Goal: Task Accomplishment & Management: Complete application form

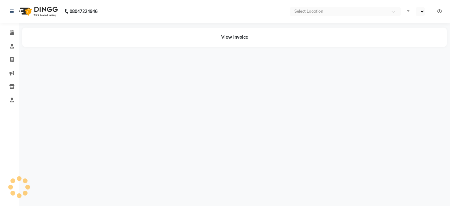
select select "en"
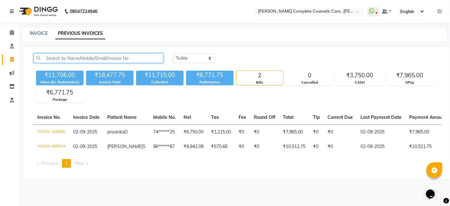
click at [109, 58] on input "text" at bounding box center [99, 58] width 130 height 10
paste input "+91 755 007 2882"
click at [72, 56] on input "+91 755 007 2882" at bounding box center [99, 58] width 130 height 10
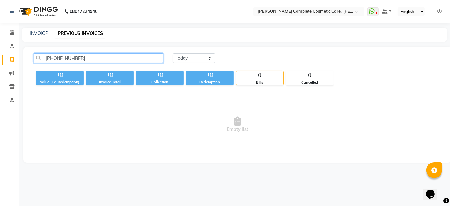
click at [65, 57] on input "+91 755 0072882" at bounding box center [99, 58] width 130 height 10
click at [55, 57] on input "+91 7550072882" at bounding box center [99, 58] width 130 height 10
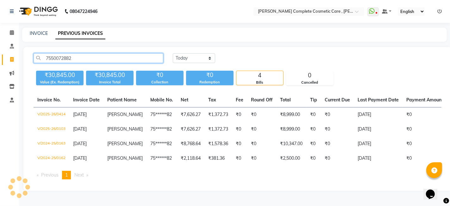
click at [77, 58] on input "7550072882" at bounding box center [99, 58] width 130 height 10
click at [115, 60] on input "7550072882" at bounding box center [99, 58] width 130 height 10
type input "7"
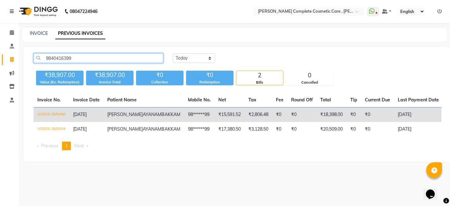
type input "9840416399"
click at [57, 112] on td "V/2025-26/0450" at bounding box center [52, 114] width 36 height 15
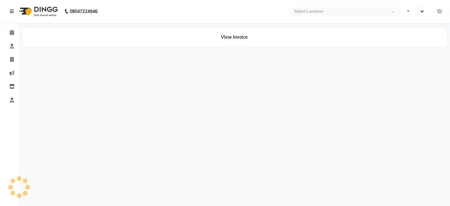
select select "en"
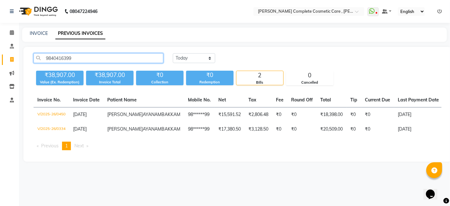
click at [100, 60] on input "9840416399" at bounding box center [99, 58] width 130 height 10
type input "9"
paste input "+91 94420 12764"
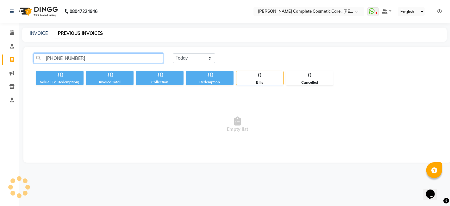
click at [70, 58] on input "+91 94420 12764" at bounding box center [99, 58] width 130 height 10
click at [56, 58] on input "+91 9442012764" at bounding box center [99, 58] width 130 height 10
click at [76, 55] on input "9442012764" at bounding box center [99, 58] width 130 height 10
type input "9442012764"
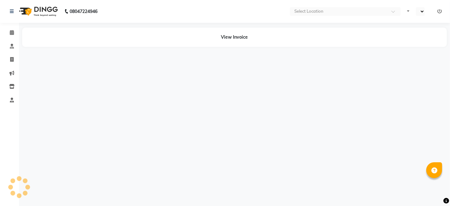
select select "en"
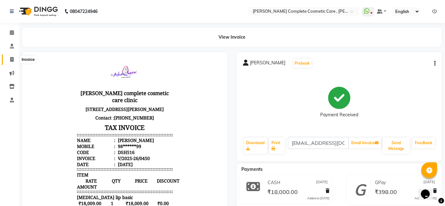
click at [12, 61] on icon at bounding box center [11, 59] width 3 height 5
select select "service"
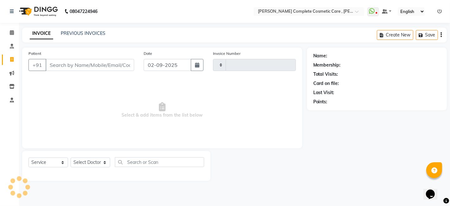
type input "0582"
select select "7560"
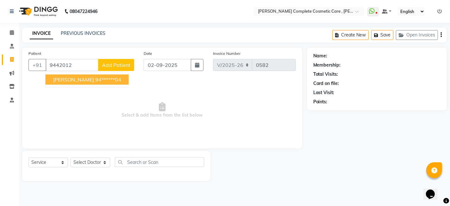
click at [78, 81] on span "Mohammed fazil" at bounding box center [73, 79] width 41 height 6
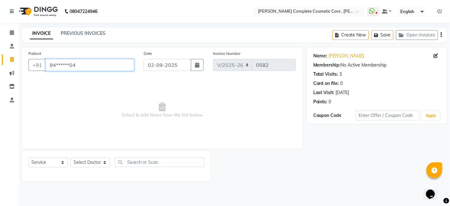
click at [81, 66] on input "94******04" at bounding box center [90, 65] width 89 height 12
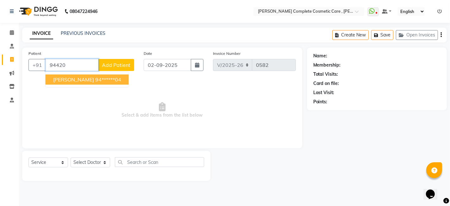
click at [86, 78] on span "Mohammed fazil" at bounding box center [73, 79] width 41 height 6
type input "94******04"
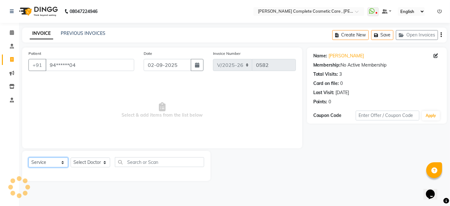
drag, startPoint x: 58, startPoint y: 164, endPoint x: 46, endPoint y: 115, distance: 50.3
click at [46, 115] on div "Patient +91 94******04 Date 02-09-2025 Invoice Number V/2025 V/2025-26 0582 Sel…" at bounding box center [162, 113] width 290 height 133
select select "product"
click at [28, 157] on select "Select Service Product Membership Package Voucher Prepaid Gift Card" at bounding box center [48, 162] width 40 height 10
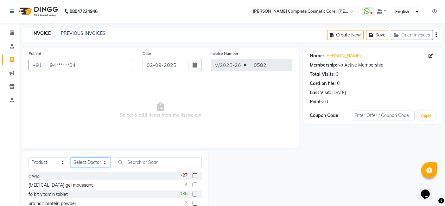
click at [89, 162] on select "Select Doctor ashika s Dr. Asha Queen saranya k skin therapist yinmi srikanth" at bounding box center [91, 162] width 40 height 10
select select "67035"
click at [71, 157] on select "Select Doctor ashika s Dr. Asha Queen saranya k skin therapist yinmi srikanth" at bounding box center [91, 162] width 40 height 10
click at [132, 159] on input "text" at bounding box center [158, 162] width 87 height 10
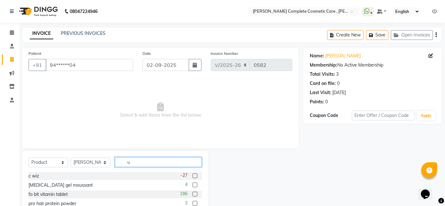
click at [132, 159] on input "u" at bounding box center [158, 162] width 87 height 10
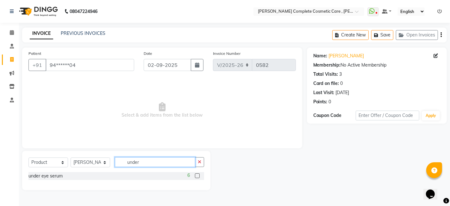
type input "under"
click at [197, 174] on label at bounding box center [197, 175] width 5 height 5
click at [197, 174] on input "checkbox" at bounding box center [197, 176] width 4 height 4
checkbox input "false"
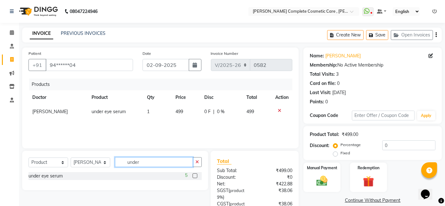
click at [168, 164] on input "under" at bounding box center [154, 162] width 78 height 10
type input "u"
type input "see"
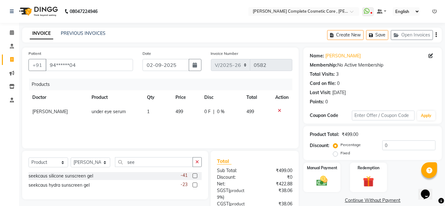
click at [196, 175] on label at bounding box center [195, 175] width 5 height 5
click at [196, 175] on input "checkbox" at bounding box center [195, 176] width 4 height 4
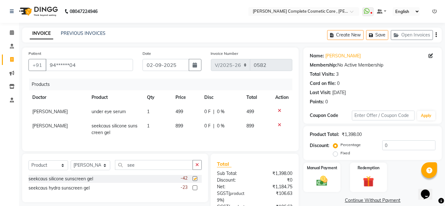
checkbox input "false"
click at [161, 170] on input "see" at bounding box center [154, 165] width 78 height 10
type input "s"
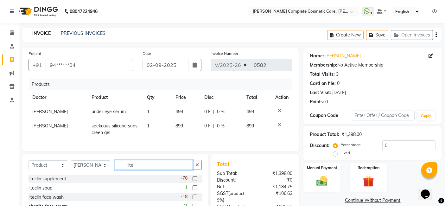
scroll to position [15, 0]
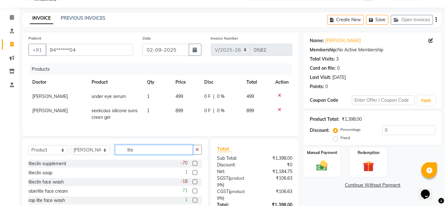
type input "lite"
click at [194, 184] on label at bounding box center [195, 181] width 5 height 5
click at [194, 184] on input "checkbox" at bounding box center [195, 182] width 4 height 4
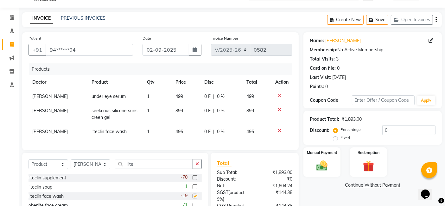
checkbox input "false"
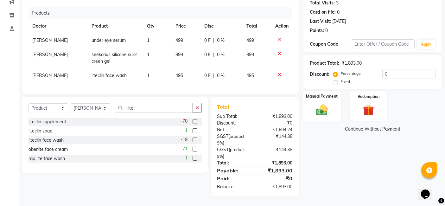
click at [311, 110] on div "Manual Payment" at bounding box center [322, 106] width 38 height 31
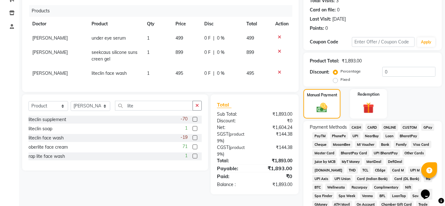
scroll to position [68, 0]
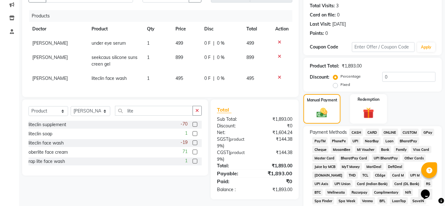
click at [431, 133] on span "GPay" at bounding box center [427, 132] width 13 height 7
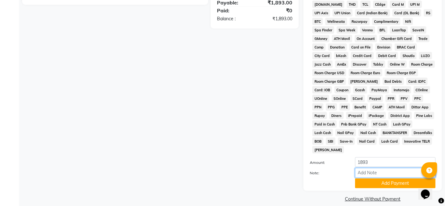
click at [391, 168] on input "Note:" at bounding box center [395, 173] width 80 height 10
type input "200 additional delivery charge received"
click at [391, 178] on button "Add Payment" at bounding box center [395, 183] width 80 height 10
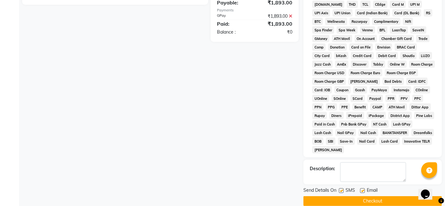
click at [387, 196] on button "Checkout" at bounding box center [372, 201] width 138 height 10
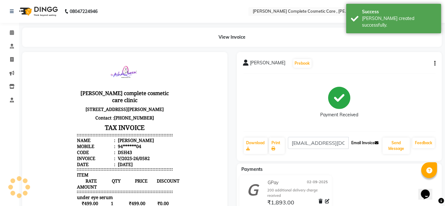
click at [374, 141] on button "Email Invoice" at bounding box center [365, 142] width 32 height 11
click at [394, 151] on button "Send Message" at bounding box center [395, 145] width 27 height 16
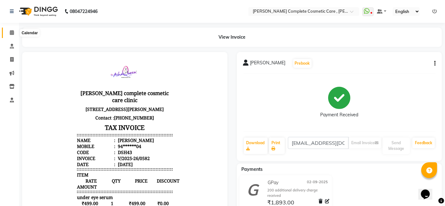
click at [13, 34] on icon at bounding box center [12, 32] width 4 height 5
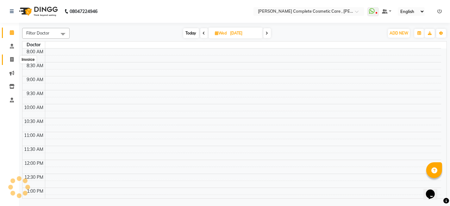
click at [13, 57] on span at bounding box center [11, 59] width 11 height 7
select select "service"
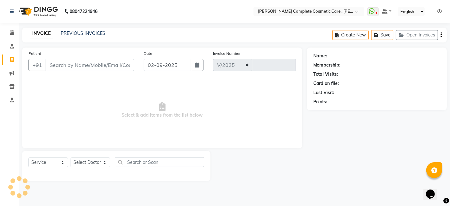
select select "7560"
type input "0583"
click at [66, 66] on input "Patient" at bounding box center [90, 65] width 89 height 12
click at [78, 63] on input "+91 96772 92831" at bounding box center [72, 65] width 53 height 12
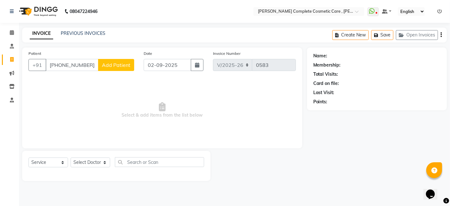
click at [61, 65] on input "+91 9677292831" at bounding box center [72, 65] width 53 height 12
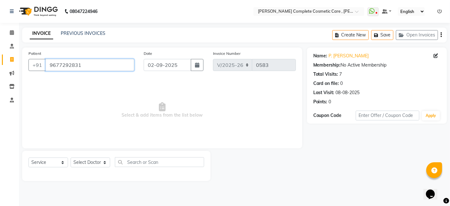
click at [91, 65] on input "9677292831" at bounding box center [90, 65] width 89 height 12
click at [91, 68] on input "9677292831" at bounding box center [90, 65] width 89 height 12
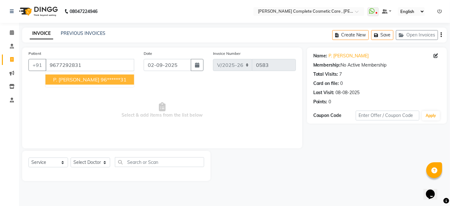
click at [101, 79] on ngb-highlight "96******31" at bounding box center [114, 79] width 26 height 6
type input "96******31"
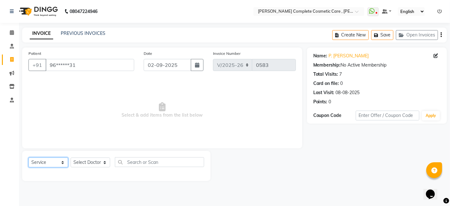
click at [64, 161] on select "Select Service Product Membership Package Voucher Prepaid Gift Card" at bounding box center [48, 162] width 40 height 10
select select "product"
click at [28, 157] on select "Select Service Product Membership Package Voucher Prepaid Gift Card" at bounding box center [48, 162] width 40 height 10
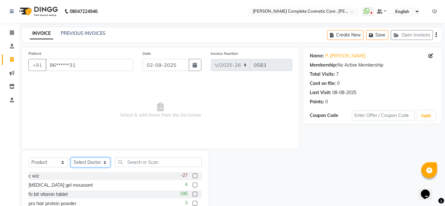
click at [102, 161] on select "Select Doctor ashika s Dr. Asha Queen saranya k skin therapist yinmi srikanth" at bounding box center [91, 162] width 40 height 10
select select "67035"
click at [71, 157] on select "Select Doctor ashika s Dr. Asha Queen saranya k skin therapist yinmi srikanth" at bounding box center [91, 162] width 40 height 10
click at [138, 162] on input "text" at bounding box center [158, 162] width 87 height 10
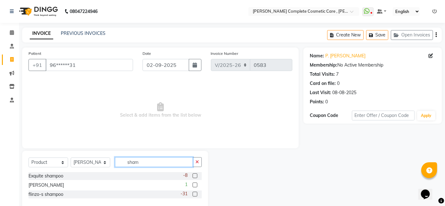
type input "sham"
click at [196, 176] on label at bounding box center [195, 175] width 5 height 5
click at [196, 176] on input "checkbox" at bounding box center [195, 176] width 4 height 4
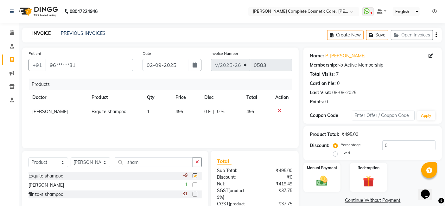
checkbox input "false"
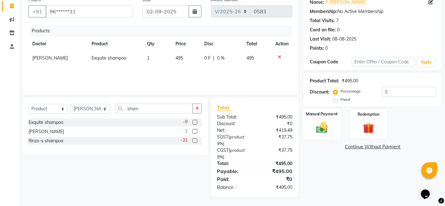
click at [331, 132] on img at bounding box center [322, 127] width 19 height 13
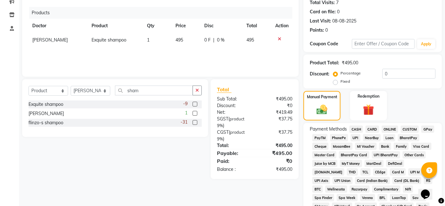
scroll to position [72, 0]
click at [430, 128] on span "GPay" at bounding box center [427, 128] width 13 height 7
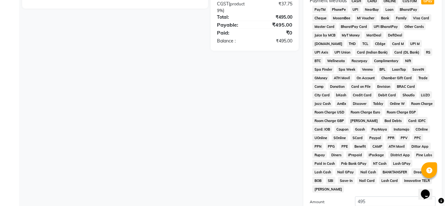
scroll to position [239, 0]
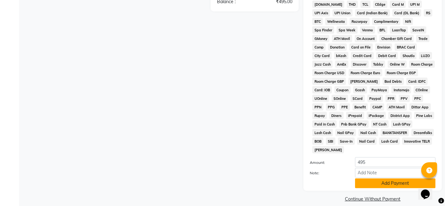
click at [374, 179] on button "Add Payment" at bounding box center [395, 183] width 80 height 10
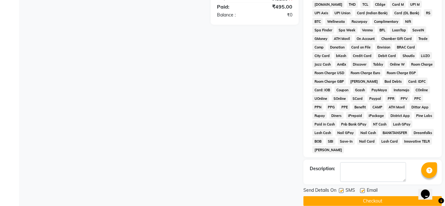
click at [368, 196] on button "Checkout" at bounding box center [372, 201] width 138 height 10
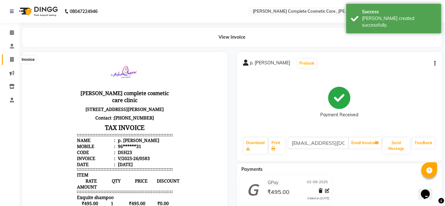
click at [10, 59] on icon at bounding box center [11, 59] width 3 height 5
select select "service"
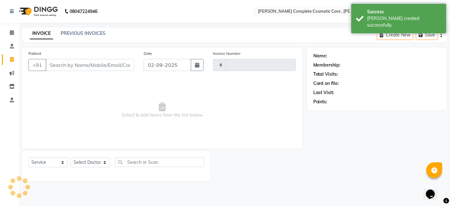
type input "0584"
select select "7560"
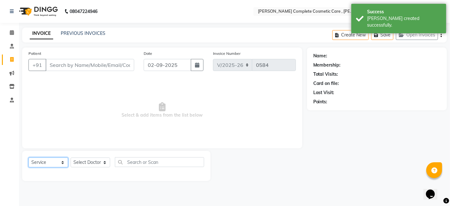
click at [57, 166] on select "Select Service Product Membership Package Voucher Prepaid Gift Card" at bounding box center [48, 162] width 40 height 10
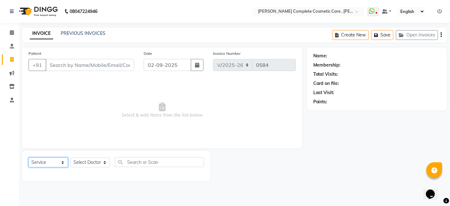
select select "product"
click at [28, 157] on select "Select Service Product Membership Package Voucher Prepaid Gift Card" at bounding box center [48, 162] width 40 height 10
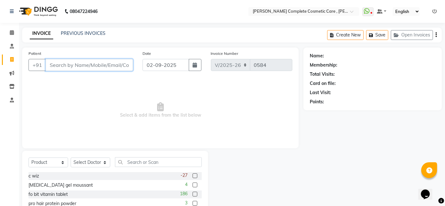
click at [69, 66] on input "Patient" at bounding box center [89, 65] width 87 height 12
click at [152, 156] on div "Select Service Product Membership Package Voucher Prepaid Gift Card Select Doct…" at bounding box center [115, 197] width 186 height 93
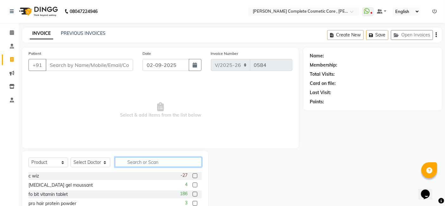
click at [152, 158] on input "text" at bounding box center [158, 162] width 87 height 10
type input "e"
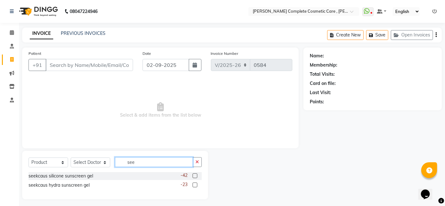
type input "see"
drag, startPoint x: 198, startPoint y: 174, endPoint x: 194, endPoint y: 175, distance: 3.2
click at [194, 175] on div "-42" at bounding box center [190, 176] width 21 height 8
click at [194, 175] on label at bounding box center [195, 175] width 5 height 5
click at [194, 175] on input "checkbox" at bounding box center [195, 176] width 4 height 4
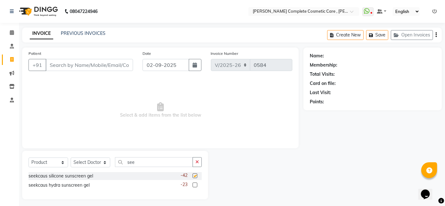
checkbox input "false"
click at [104, 162] on select "Select Doctor ashika s Dr. Asha Queen saranya k skin therapist yinmi srikanth" at bounding box center [91, 162] width 40 height 10
select select "67035"
click at [71, 157] on select "Select Doctor ashika s Dr. Asha Queen saranya k skin therapist yinmi srikanth" at bounding box center [91, 162] width 40 height 10
click at [194, 175] on label at bounding box center [195, 175] width 5 height 5
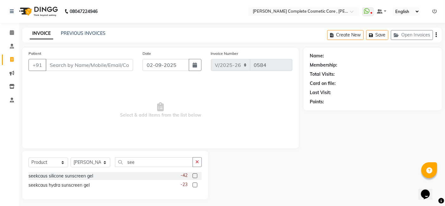
click at [194, 175] on input "checkbox" at bounding box center [195, 176] width 4 height 4
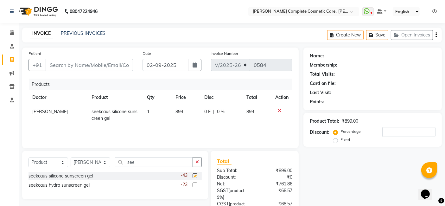
checkbox input "false"
click at [171, 162] on input "see" at bounding box center [154, 162] width 78 height 10
type input "s"
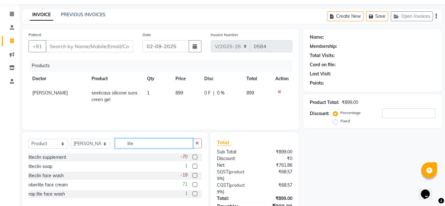
scroll to position [19, 0]
type input "lite"
click at [194, 175] on label at bounding box center [195, 175] width 5 height 5
click at [194, 175] on input "checkbox" at bounding box center [195, 175] width 4 height 4
checkbox input "true"
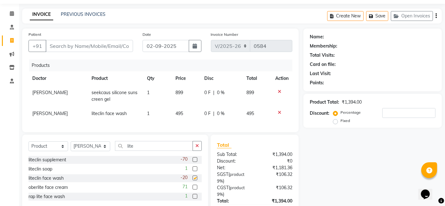
click at [194, 171] on label at bounding box center [195, 168] width 5 height 5
click at [194, 171] on input "checkbox" at bounding box center [195, 169] width 4 height 4
checkbox input "true"
checkbox input "false"
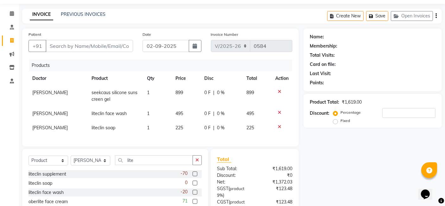
checkbox input "false"
click at [279, 127] on icon at bounding box center [279, 126] width 3 height 4
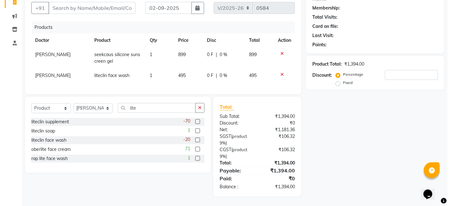
scroll to position [0, 0]
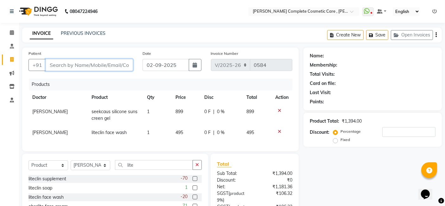
click at [84, 64] on input "Patient" at bounding box center [89, 65] width 87 height 12
paste input "+91 90257 53365"
type input "+91 90257 53365"
type input "0"
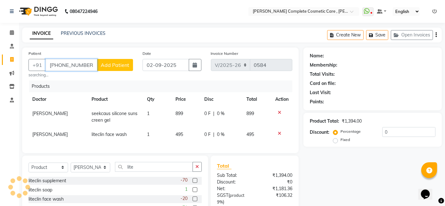
click at [75, 63] on input "+91 90257 53365" at bounding box center [72, 65] width 52 height 12
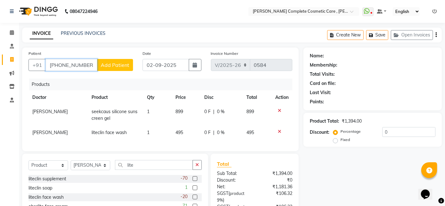
click at [60, 64] on input "+91 9025753365" at bounding box center [72, 65] width 52 height 12
type input "9025753365"
click at [100, 68] on button "Add Patient" at bounding box center [115, 65] width 36 height 12
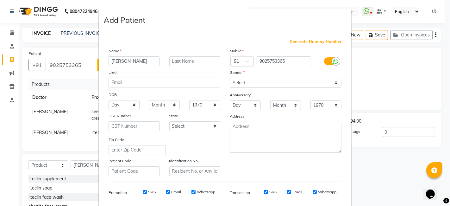
type input "Christoper"
click at [178, 58] on input "text" at bounding box center [194, 61] width 51 height 10
click at [191, 64] on input "text" at bounding box center [194, 61] width 51 height 10
type input "d"
type input "Dr"
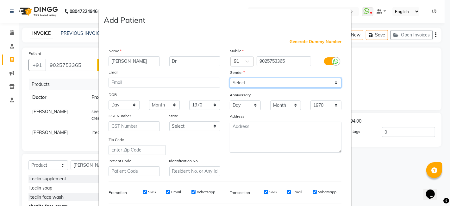
click at [262, 80] on select "Select Male Female Other Prefer Not To Say" at bounding box center [286, 83] width 112 height 10
select select "male"
click at [230, 78] on select "Select Male Female Other Prefer Not To Say" at bounding box center [286, 83] width 112 height 10
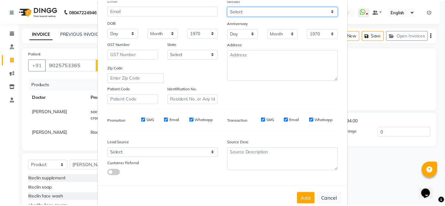
scroll to position [86, 0]
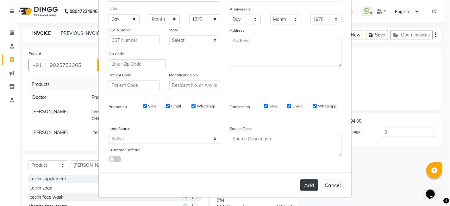
click at [302, 185] on button "Add" at bounding box center [309, 184] width 18 height 11
type input "90******65"
select select
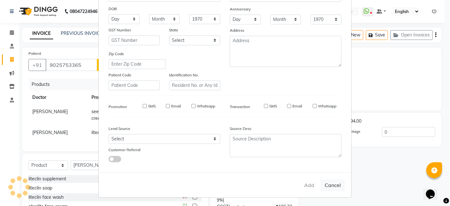
select select
checkbox input "false"
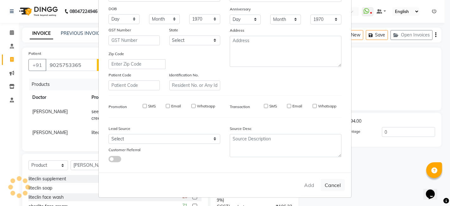
checkbox input "false"
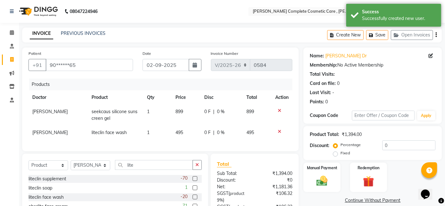
scroll to position [62, 0]
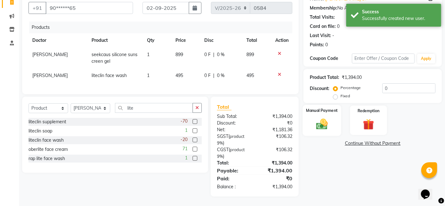
click at [323, 120] on img at bounding box center [322, 123] width 19 height 13
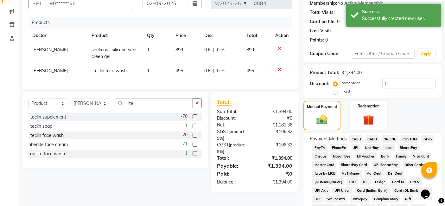
click at [426, 137] on span "GPay" at bounding box center [427, 138] width 13 height 7
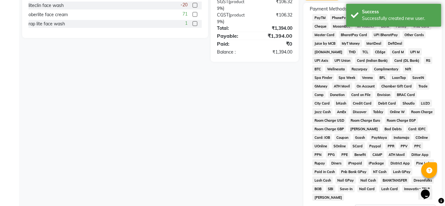
scroll to position [239, 0]
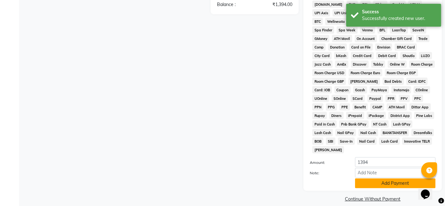
click at [401, 178] on button "Add Payment" at bounding box center [395, 183] width 80 height 10
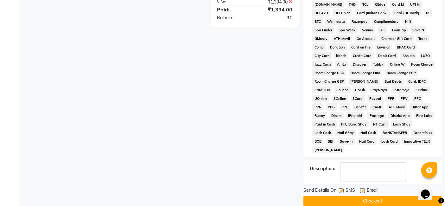
click at [393, 196] on button "Checkout" at bounding box center [372, 201] width 138 height 10
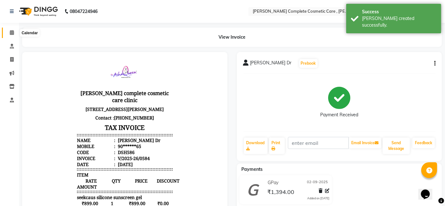
click at [16, 31] on span at bounding box center [11, 32] width 11 height 7
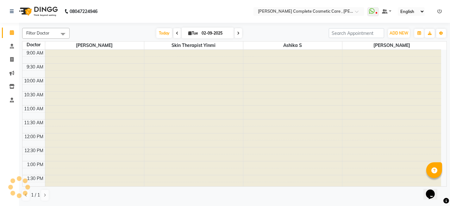
scroll to position [193, 0]
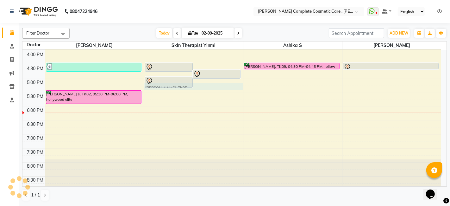
click at [230, 89] on div "9:00 AM 9:30 AM 10:00 AM 10:30 AM 11:00 AM 11:30 AM 12:00 PM 12:30 PM 1:00 PM 1…" at bounding box center [231, 23] width 419 height 334
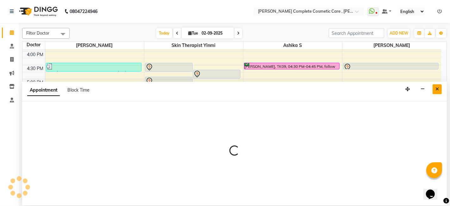
click at [436, 92] on button "Close" at bounding box center [437, 89] width 9 height 10
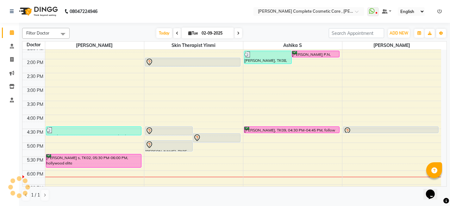
scroll to position [130, 0]
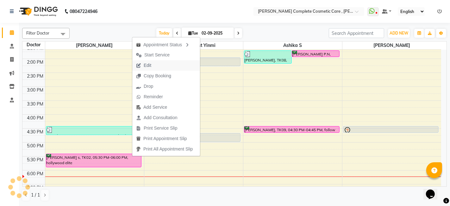
click at [155, 68] on button "Edit" at bounding box center [166, 65] width 68 height 10
select select "tentative"
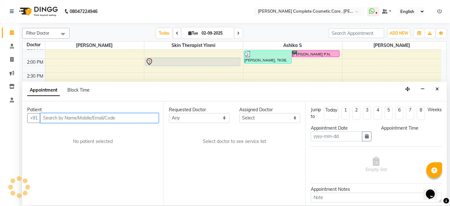
type input "02-09-2025"
select select "confirm booking"
select select "1050"
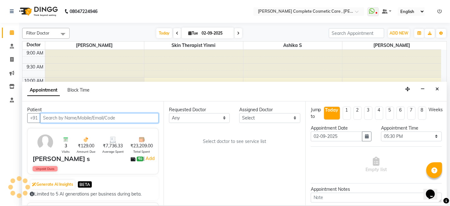
scroll to position [193, 0]
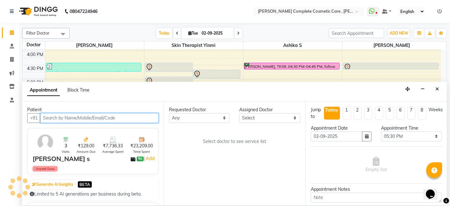
select select "67035"
select select "3800"
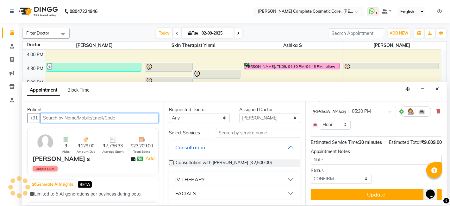
scroll to position [0, 0]
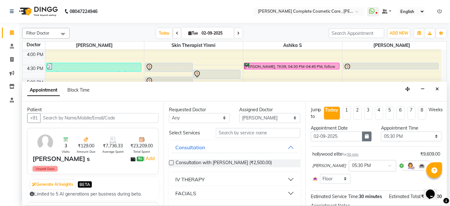
click at [362, 135] on button "button" at bounding box center [366, 136] width 9 height 10
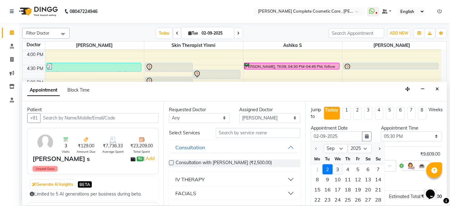
click at [336, 166] on div "3" at bounding box center [338, 169] width 10 height 10
type input "[DATE]"
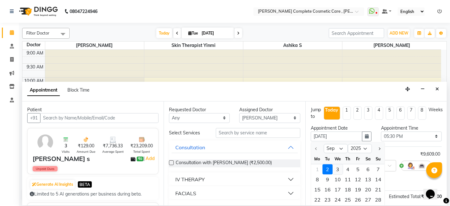
select select "1050"
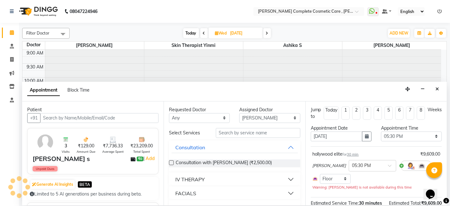
scroll to position [67, 0]
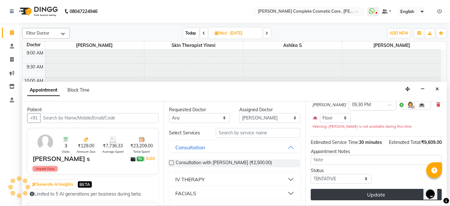
click at [342, 191] on button "Update" at bounding box center [376, 194] width 131 height 11
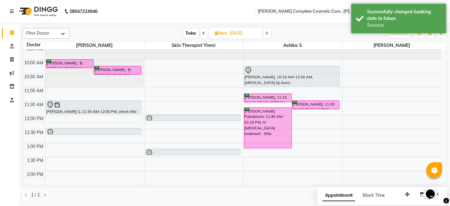
scroll to position [0, 0]
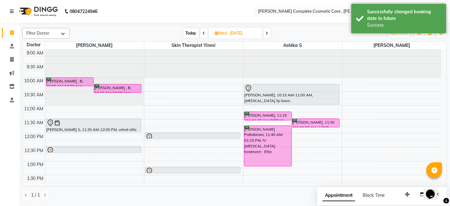
click at [188, 30] on span "Today" at bounding box center [191, 33] width 16 height 10
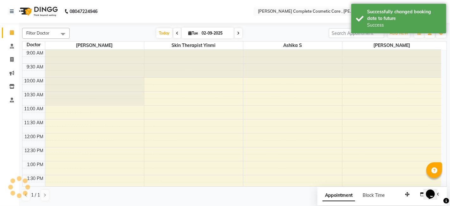
click at [237, 36] on div "Filter Doctor Select All ashika s Dr. Asha Queen skin therapist yinmi srikanth …" at bounding box center [234, 33] width 425 height 11
click at [237, 36] on span at bounding box center [239, 33] width 8 height 10
type input "[DATE]"
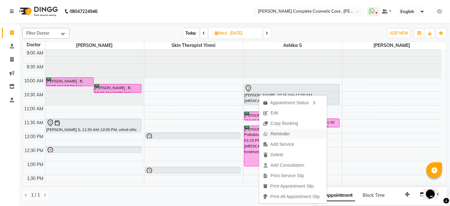
click at [271, 130] on span "Reminder" at bounding box center [280, 133] width 19 height 7
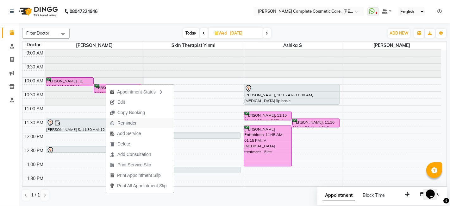
click at [131, 125] on span "Reminder" at bounding box center [126, 123] width 19 height 7
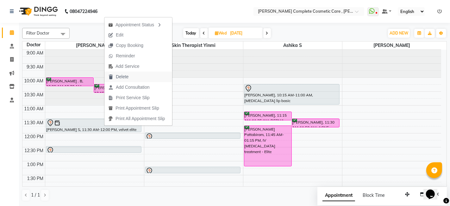
click at [126, 76] on span "Delete" at bounding box center [122, 76] width 13 height 7
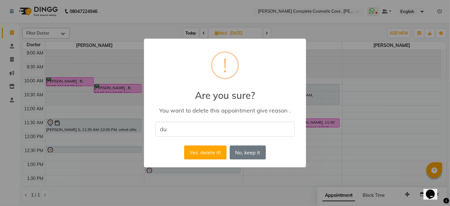
type input "Duplicate"
click at [204, 149] on button "Yes, delete it!" at bounding box center [205, 152] width 42 height 14
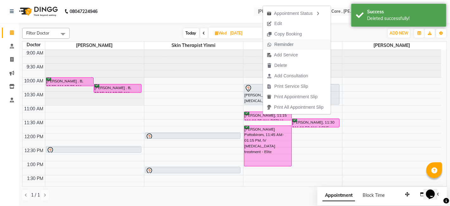
click at [280, 41] on span "Reminder" at bounding box center [280, 44] width 35 height 10
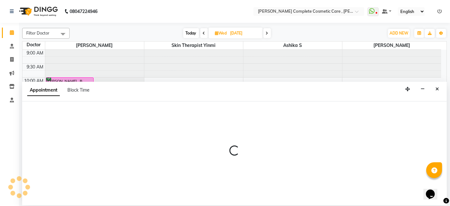
select select "70591"
select select "765"
select select "tentative"
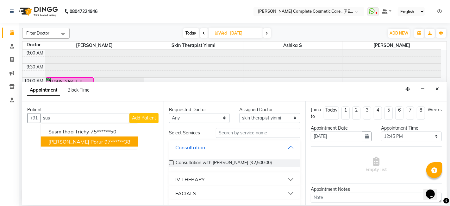
click at [108, 141] on ngb-highlight "97******38" at bounding box center [117, 141] width 26 height 6
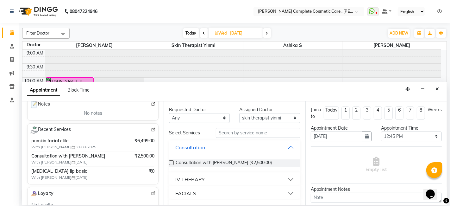
scroll to position [96, 0]
type input "97******38"
click at [437, 90] on icon "Close" at bounding box center [437, 89] width 3 height 4
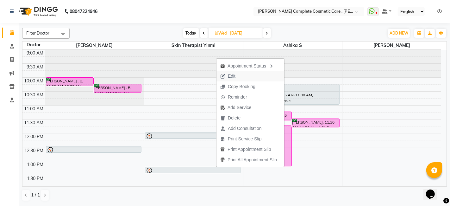
click at [241, 72] on button "Edit" at bounding box center [251, 76] width 68 height 10
select select "tentative"
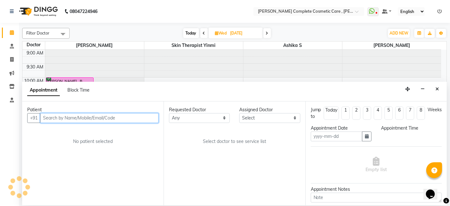
type input "[DATE]"
select select "70591"
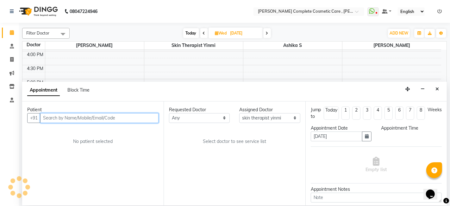
select select "795"
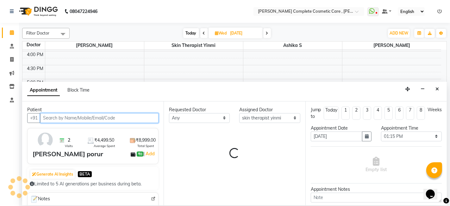
select select "3800"
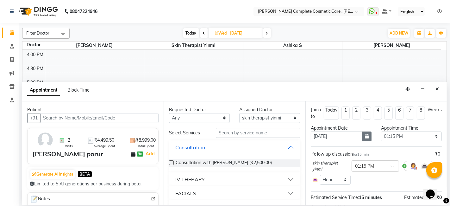
click at [365, 133] on button "button" at bounding box center [366, 136] width 9 height 10
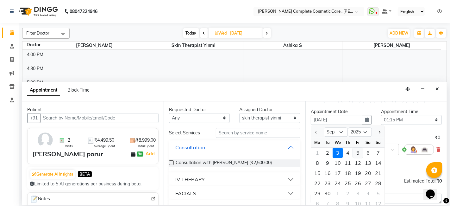
scroll to position [17, 0]
click at [339, 178] on div "24" at bounding box center [338, 183] width 10 height 10
type input "24-09-2025"
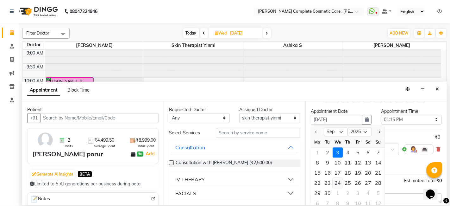
select select "795"
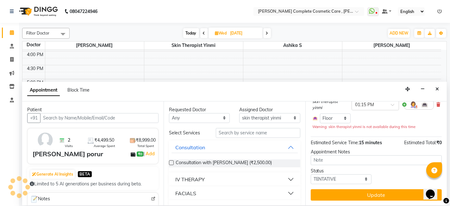
scroll to position [55, 0]
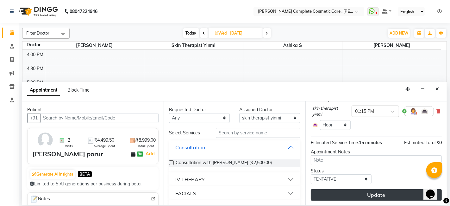
click at [341, 194] on button "Update" at bounding box center [376, 194] width 131 height 11
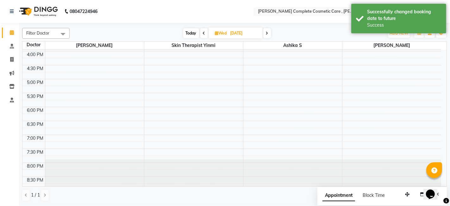
click at [190, 30] on span "Today" at bounding box center [191, 33] width 16 height 10
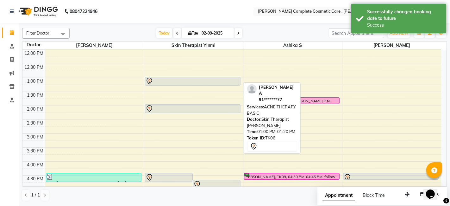
scroll to position [84, 0]
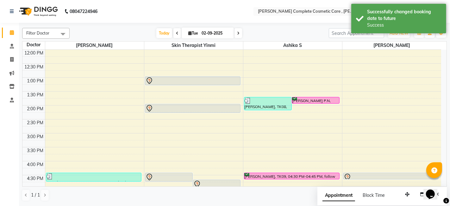
click at [237, 28] on span at bounding box center [239, 33] width 8 height 10
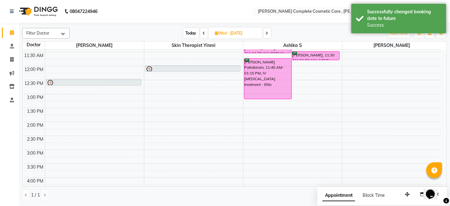
scroll to position [67, 0]
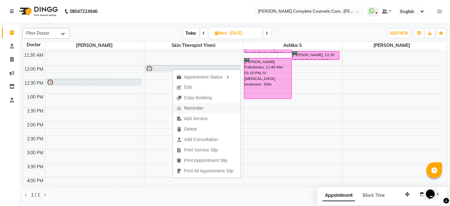
click at [186, 107] on span "Reminder" at bounding box center [193, 108] width 19 height 7
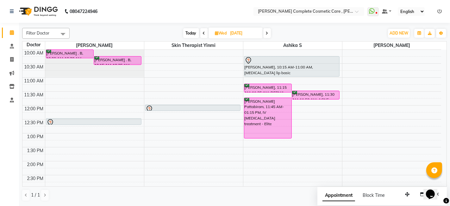
scroll to position [28, 0]
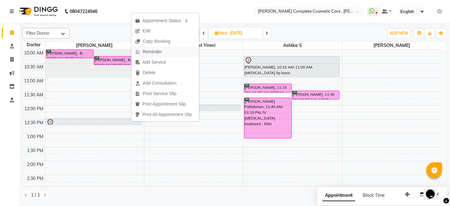
click at [145, 51] on span "Reminder" at bounding box center [152, 51] width 19 height 7
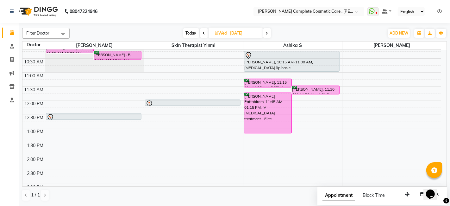
scroll to position [34, 0]
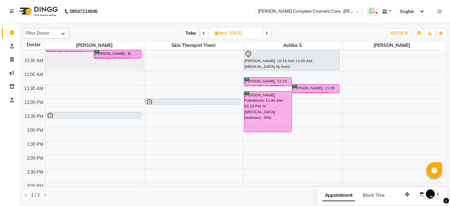
click at [196, 34] on span "Today" at bounding box center [191, 33] width 16 height 10
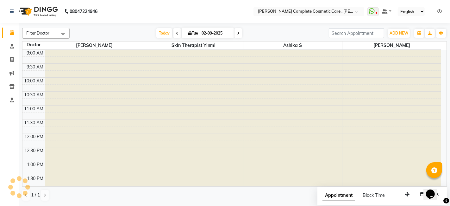
scroll to position [193, 0]
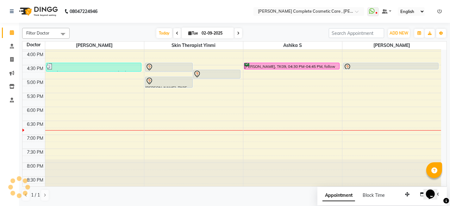
click at [238, 35] on icon at bounding box center [238, 33] width 3 height 4
type input "[DATE]"
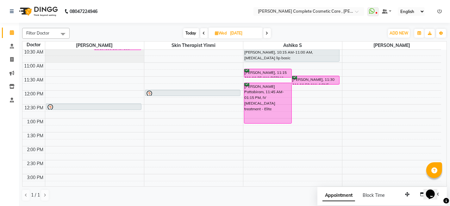
scroll to position [52, 0]
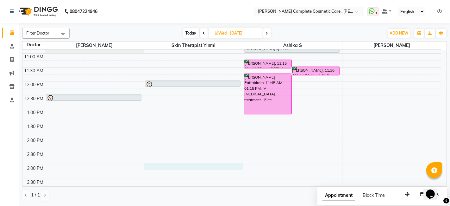
click at [204, 164] on div "9:00 AM 9:30 AM 10:00 AM 10:30 AM 11:00 AM 11:30 AM 12:00 PM 12:30 PM 1:00 PM 1…" at bounding box center [231, 165] width 419 height 334
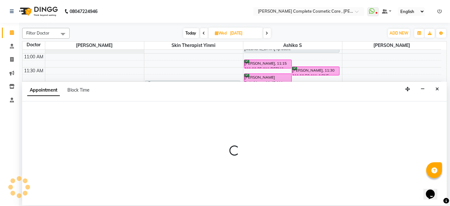
select select "70591"
select select "900"
select select "tentative"
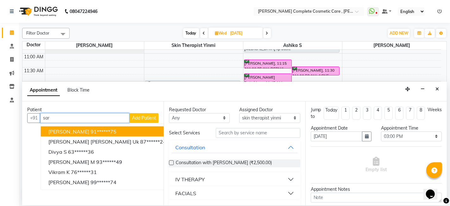
click at [123, 128] on button "sara m 91******75" at bounding box center [107, 131] width 133 height 10
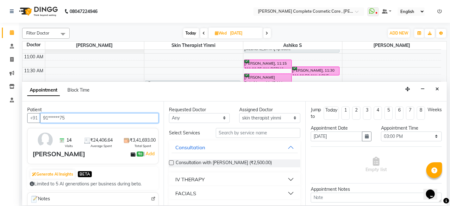
type input "91******75"
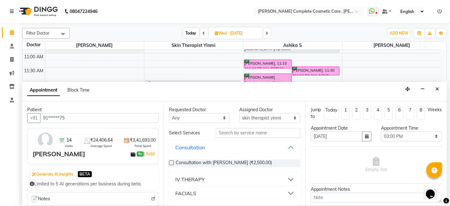
click at [277, 149] on button "Consultation" at bounding box center [235, 147] width 126 height 11
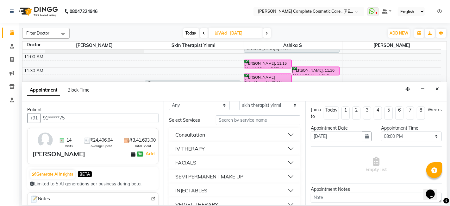
scroll to position [0, 0]
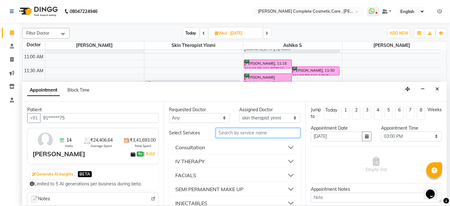
click at [259, 132] on input "text" at bounding box center [258, 133] width 84 height 10
type input "iv"
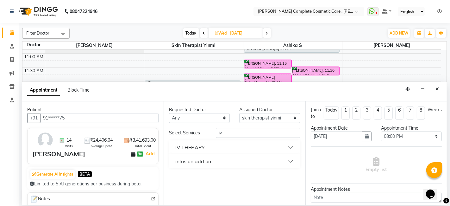
click at [266, 147] on button "IV THERAPY" at bounding box center [235, 147] width 126 height 11
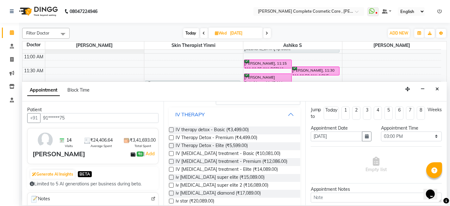
scroll to position [33, 0]
click at [259, 168] on span "IV skin lightening treatment - Elite (₹14,089.00)" at bounding box center [227, 170] width 102 height 8
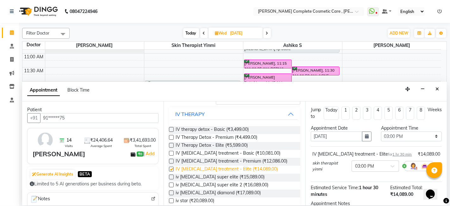
checkbox input "false"
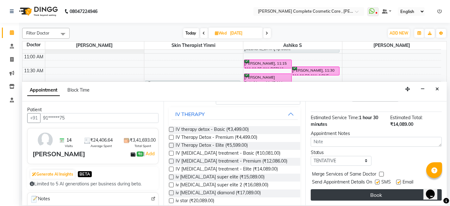
click at [352, 191] on button "Book" at bounding box center [376, 194] width 131 height 11
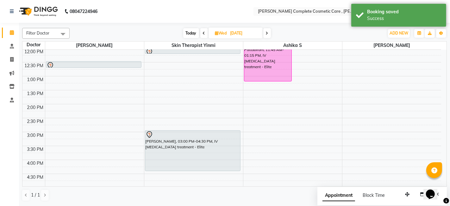
scroll to position [90, 0]
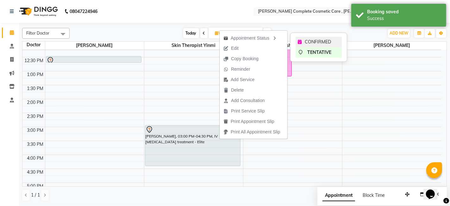
click at [305, 39] on span "CONFIRMED" at bounding box center [318, 42] width 26 height 7
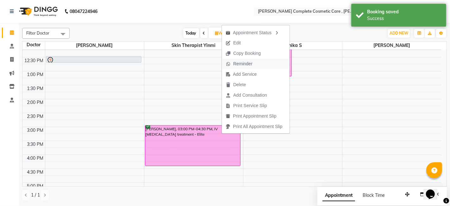
click at [239, 62] on span "Reminder" at bounding box center [242, 63] width 19 height 7
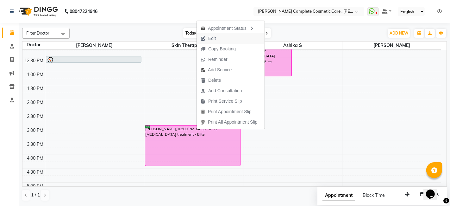
click at [220, 42] on button "Edit" at bounding box center [231, 38] width 68 height 10
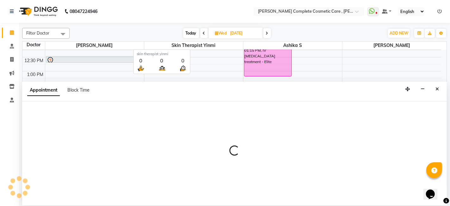
select select "tentative"
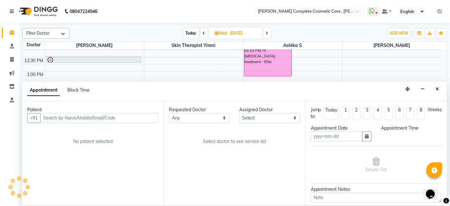
type input "[DATE]"
select select "confirm booking"
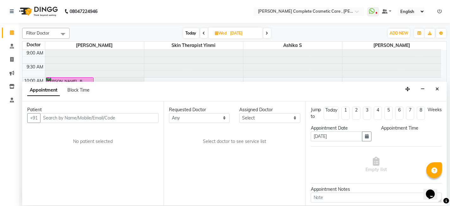
select select "900"
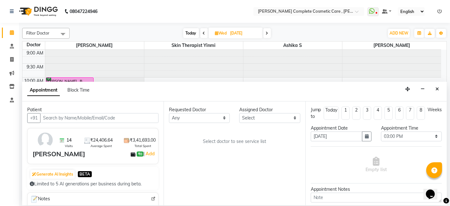
scroll to position [193, 0]
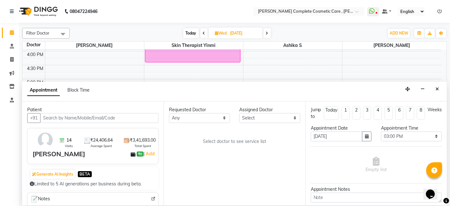
select select "70591"
select select "3800"
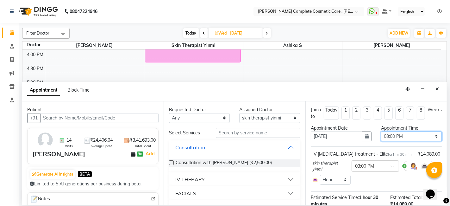
click at [398, 136] on select "Select 10:00 AM 10:15 AM 10:30 AM 10:45 AM 11:00 AM 11:15 AM 11:30 AM 11:45 AM …" at bounding box center [411, 136] width 61 height 10
click at [381, 131] on select "Select 10:00 AM 10:15 AM 10:30 AM 10:45 AM 11:00 AM 11:15 AM 11:30 AM 11:45 AM …" at bounding box center [411, 136] width 61 height 10
click at [396, 133] on select "Select 10:00 AM 10:15 AM 10:30 AM 10:45 AM 11:00 AM 11:15 AM 11:30 AM 11:45 AM …" at bounding box center [411, 136] width 61 height 10
select select "750"
click at [381, 131] on select "Select 10:00 AM 10:15 AM 10:30 AM 10:45 AM 11:00 AM 11:15 AM 11:30 AM 11:45 AM …" at bounding box center [411, 136] width 61 height 10
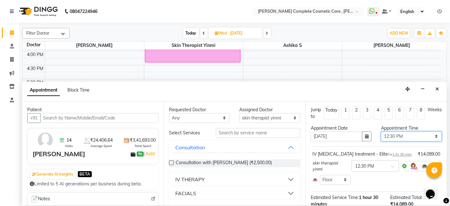
scroll to position [61, 0]
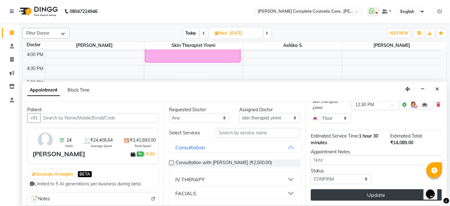
click at [384, 193] on button "Update" at bounding box center [376, 194] width 131 height 11
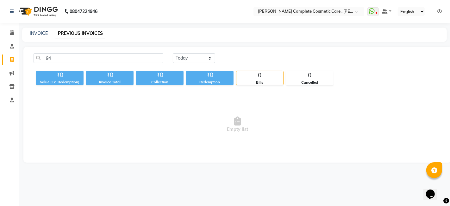
type input "9"
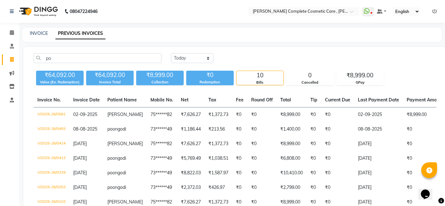
type input "po"
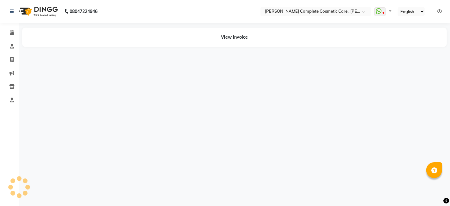
select select "en"
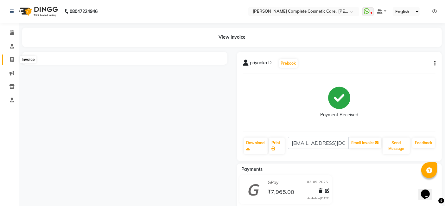
click at [10, 59] on icon at bounding box center [11, 59] width 3 height 5
select select "service"
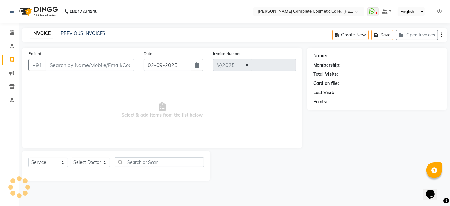
select select "7560"
type input "0585"
click at [88, 33] on link "PREVIOUS INVOICES" at bounding box center [83, 33] width 45 height 6
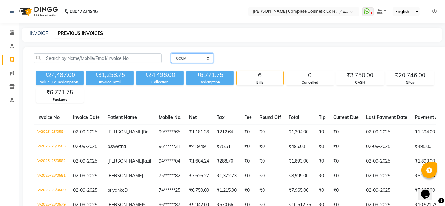
click at [194, 59] on select "[DATE] [DATE] Custom Range" at bounding box center [192, 58] width 42 height 10
click at [179, 57] on select "Today Yesterday Custom Range" at bounding box center [192, 58] width 42 height 10
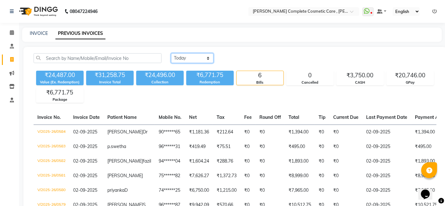
select select "range"
click at [171, 53] on select "Today Yesterday Custom Range" at bounding box center [192, 58] width 42 height 10
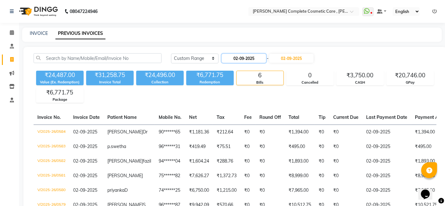
click at [240, 60] on input "02-09-2025" at bounding box center [244, 58] width 44 height 9
select select "9"
select select "2025"
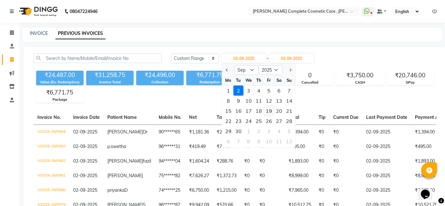
click at [268, 113] on div "19" at bounding box center [269, 111] width 10 height 10
type input "19-09-2025"
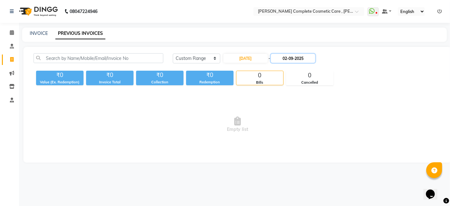
click at [288, 62] on input "02-09-2025" at bounding box center [293, 58] width 44 height 9
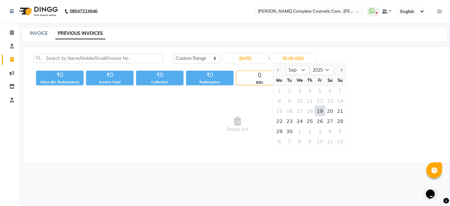
click at [323, 111] on div "19" at bounding box center [320, 111] width 10 height 10
type input "19-09-2025"
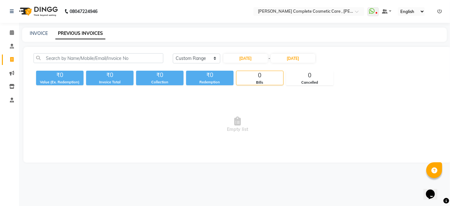
click at [341, 80] on div "₹0 Value (Ex. Redemption) ₹0 Invoice Total ₹0 Collection ₹0 Redemption 0 Bills …" at bounding box center [238, 76] width 408 height 17
click at [235, 56] on input "19-09-2025" at bounding box center [246, 58] width 44 height 9
select select "9"
select select "2025"
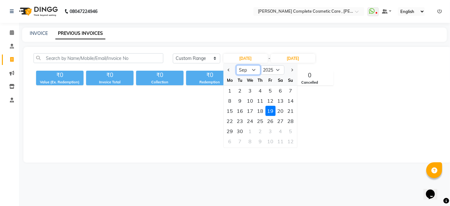
click at [250, 73] on select "Jan Feb Mar Apr May Jun Jul Aug Sep Oct Nov Dec" at bounding box center [248, 69] width 24 height 9
select select "8"
click at [236, 65] on select "Jan Feb Mar Apr May Jun Jul Aug Sep Oct Nov Dec" at bounding box center [248, 69] width 24 height 9
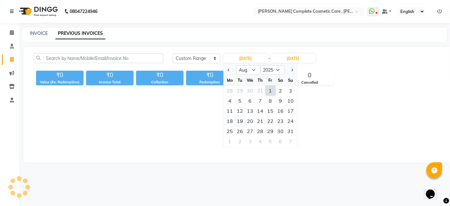
click at [240, 124] on div "19" at bounding box center [240, 121] width 10 height 10
type input "19-08-2025"
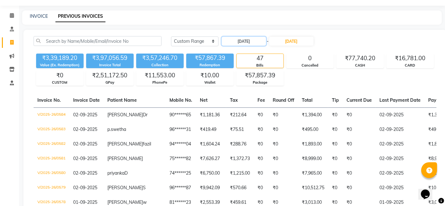
scroll to position [16, 0]
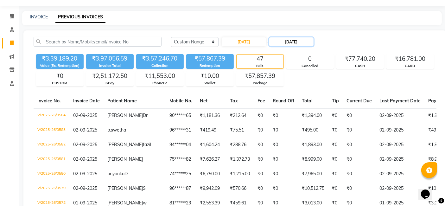
click at [281, 45] on input "19-09-2025" at bounding box center [291, 41] width 44 height 9
select select "9"
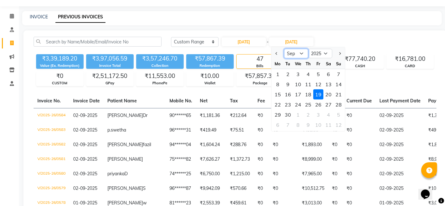
drag, startPoint x: 288, startPoint y: 49, endPoint x: 288, endPoint y: 54, distance: 5.5
click at [288, 54] on select "Aug Sep Oct Nov Dec" at bounding box center [296, 53] width 24 height 9
click at [376, 39] on div "Today Yesterday Custom Range 19-08-2025 - 19-09-2025 Aug Sep Oct Nov Dec 2025 2…" at bounding box center [303, 42] width 265 height 10
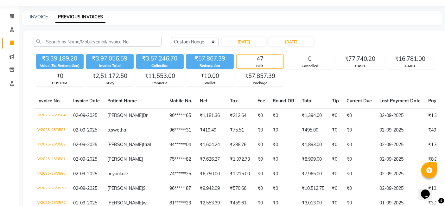
click at [377, 41] on div "Today Yesterday Custom Range 19-08-2025 - 19-09-2025" at bounding box center [303, 42] width 265 height 10
